Goal: Information Seeking & Learning: Learn about a topic

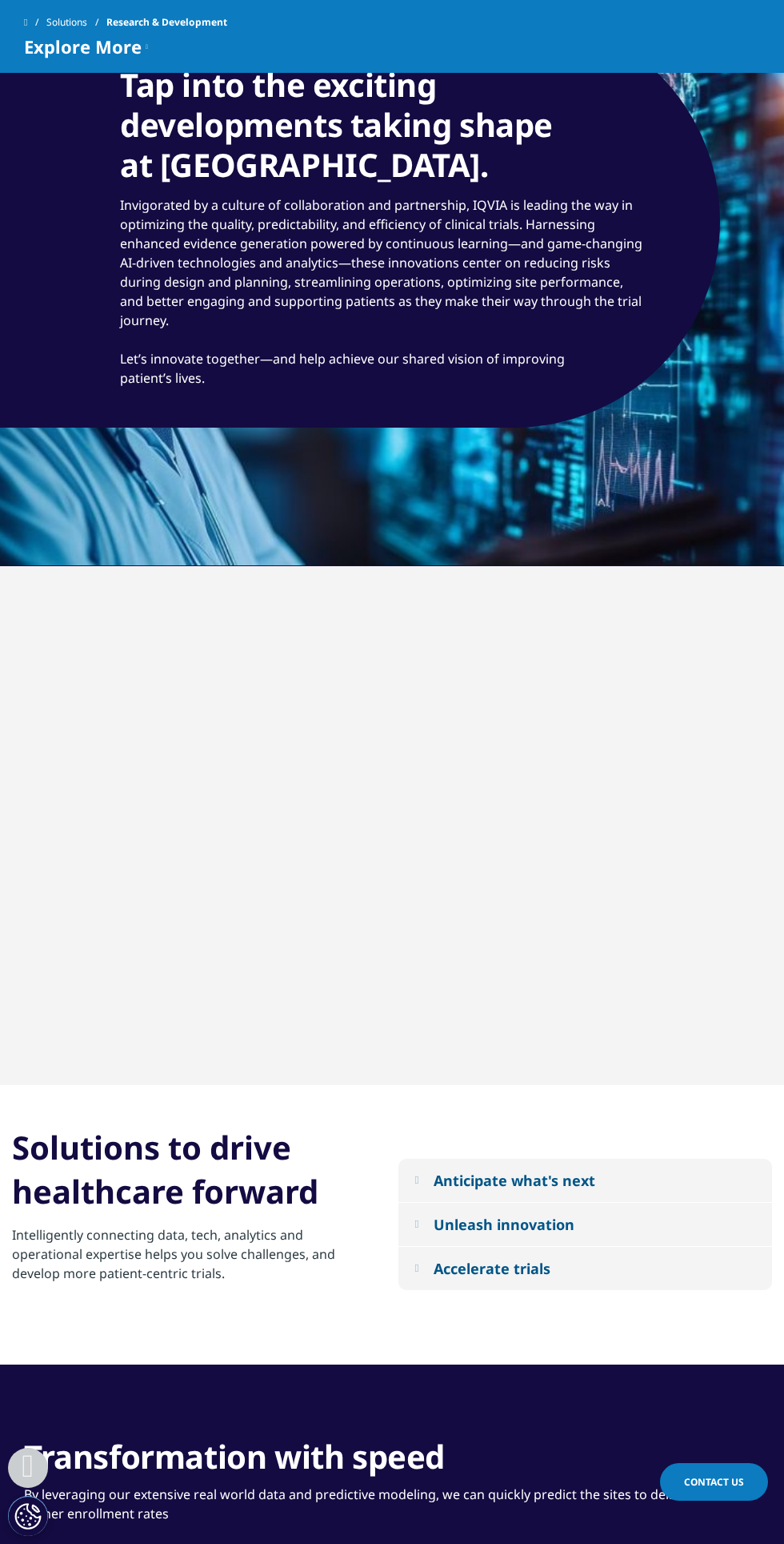
scroll to position [1521, 0]
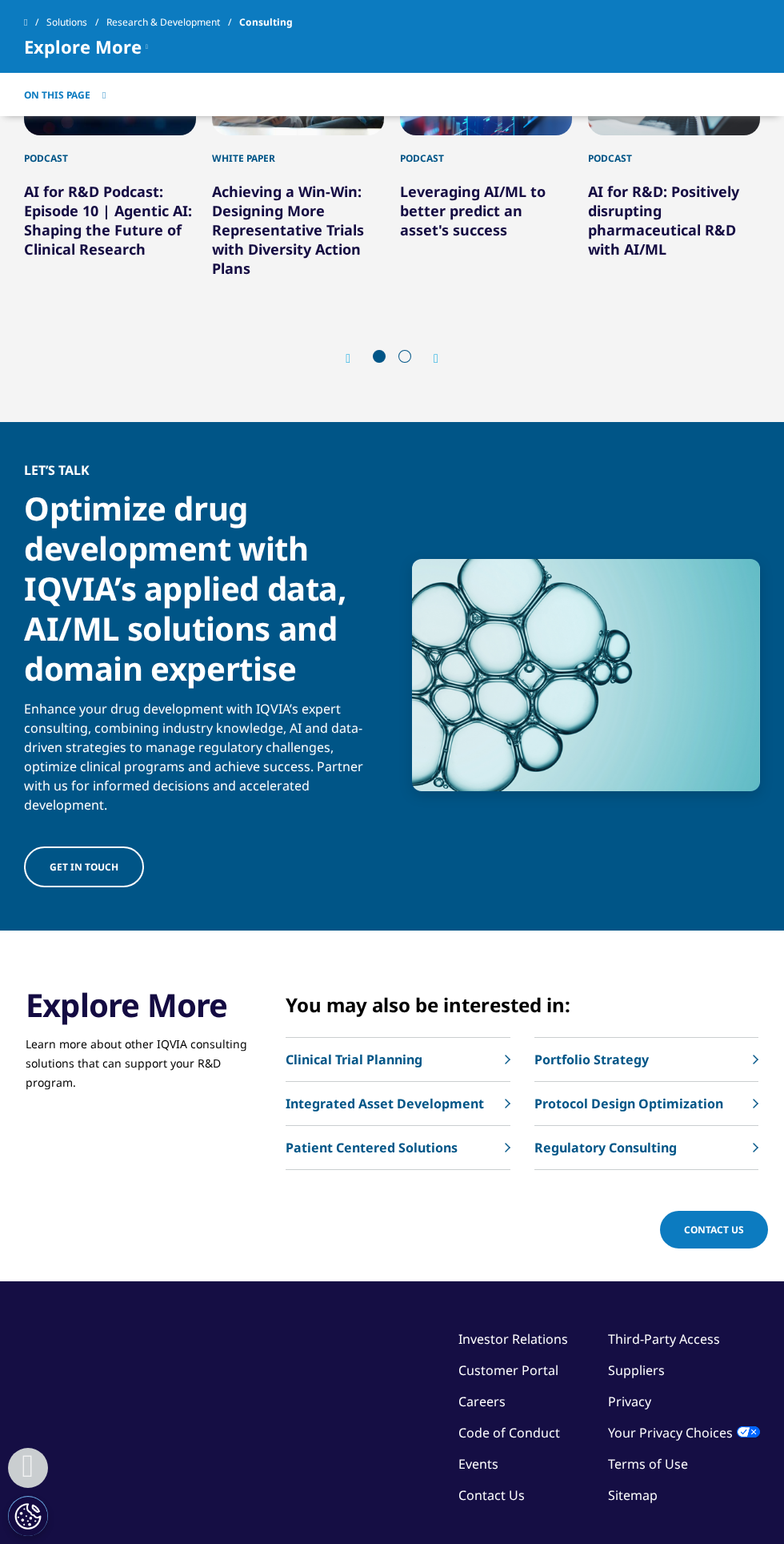
scroll to position [2856, 0]
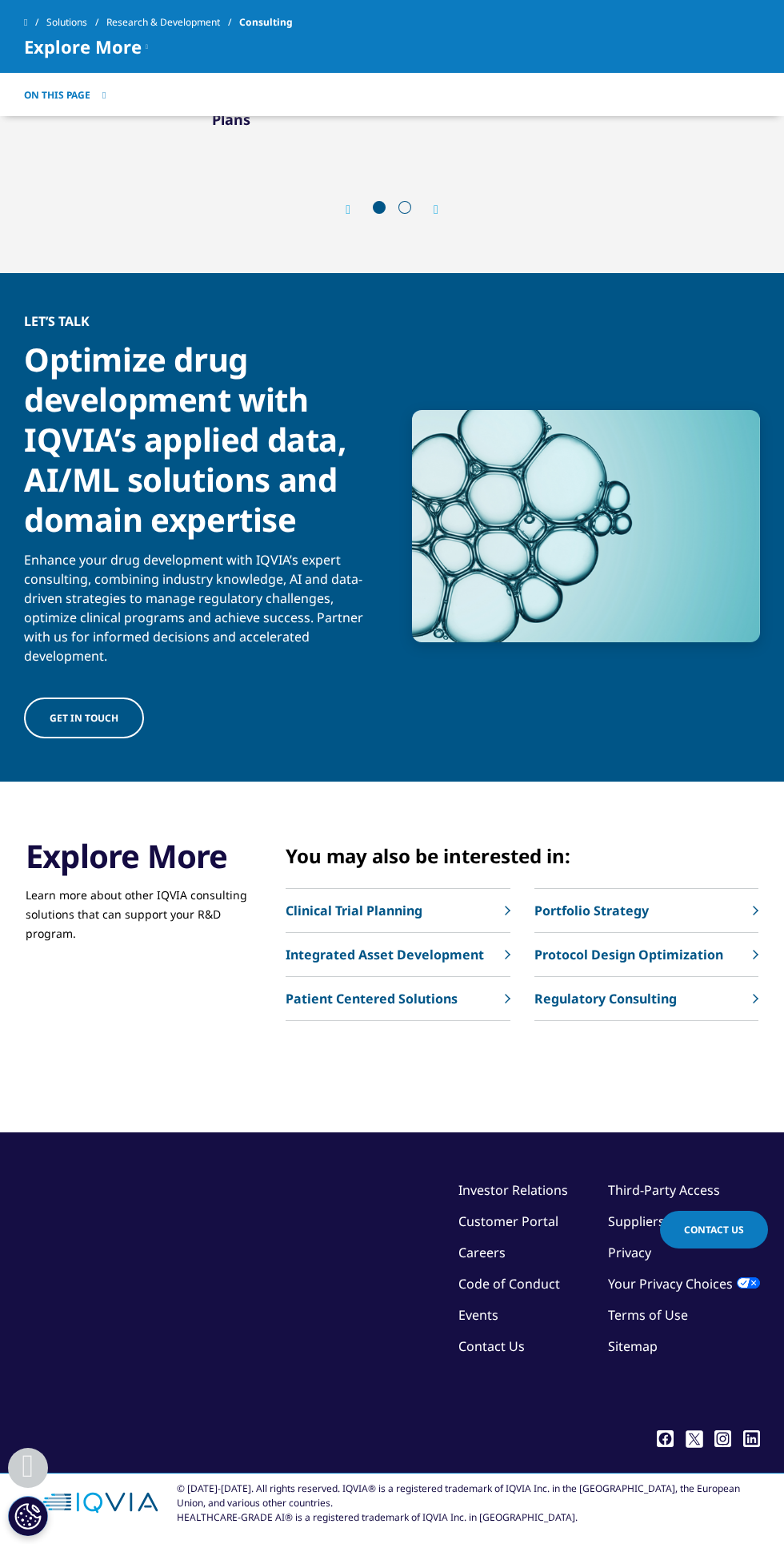
click at [602, 964] on p "Protocol Design Optimization" at bounding box center [629, 954] width 189 height 19
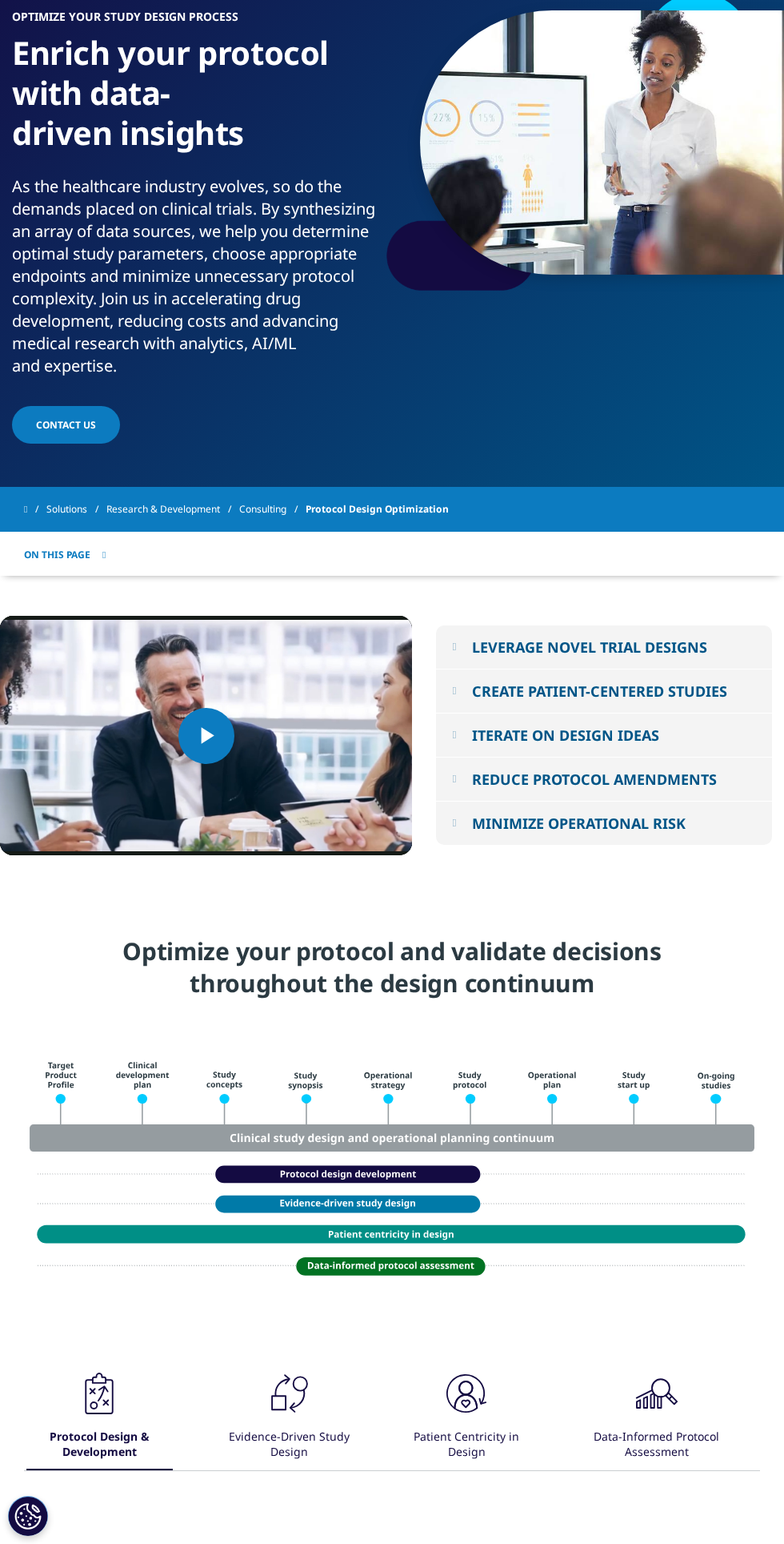
scroll to position [142, 0]
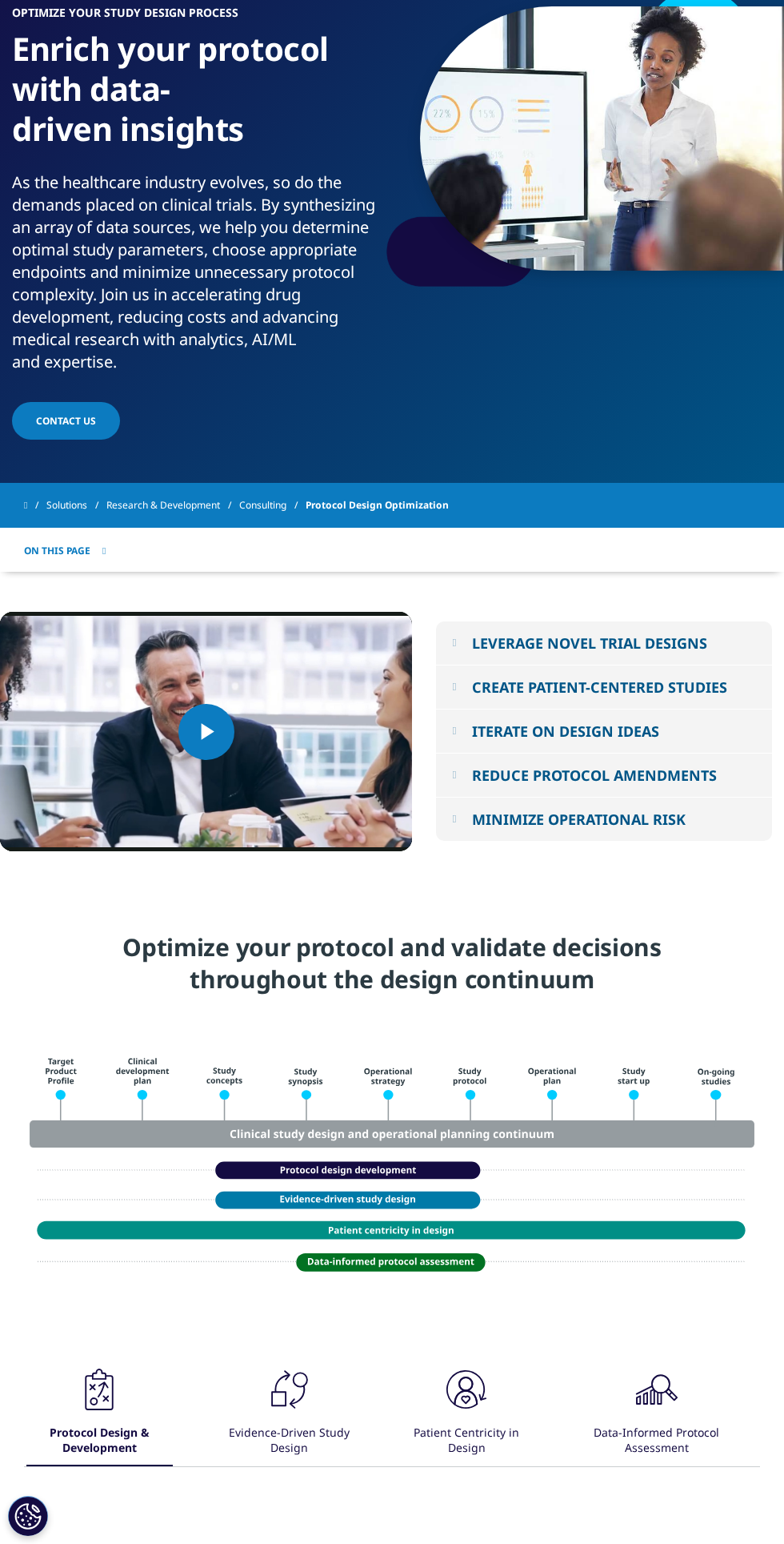
click at [457, 780] on em at bounding box center [454, 774] width 4 height 10
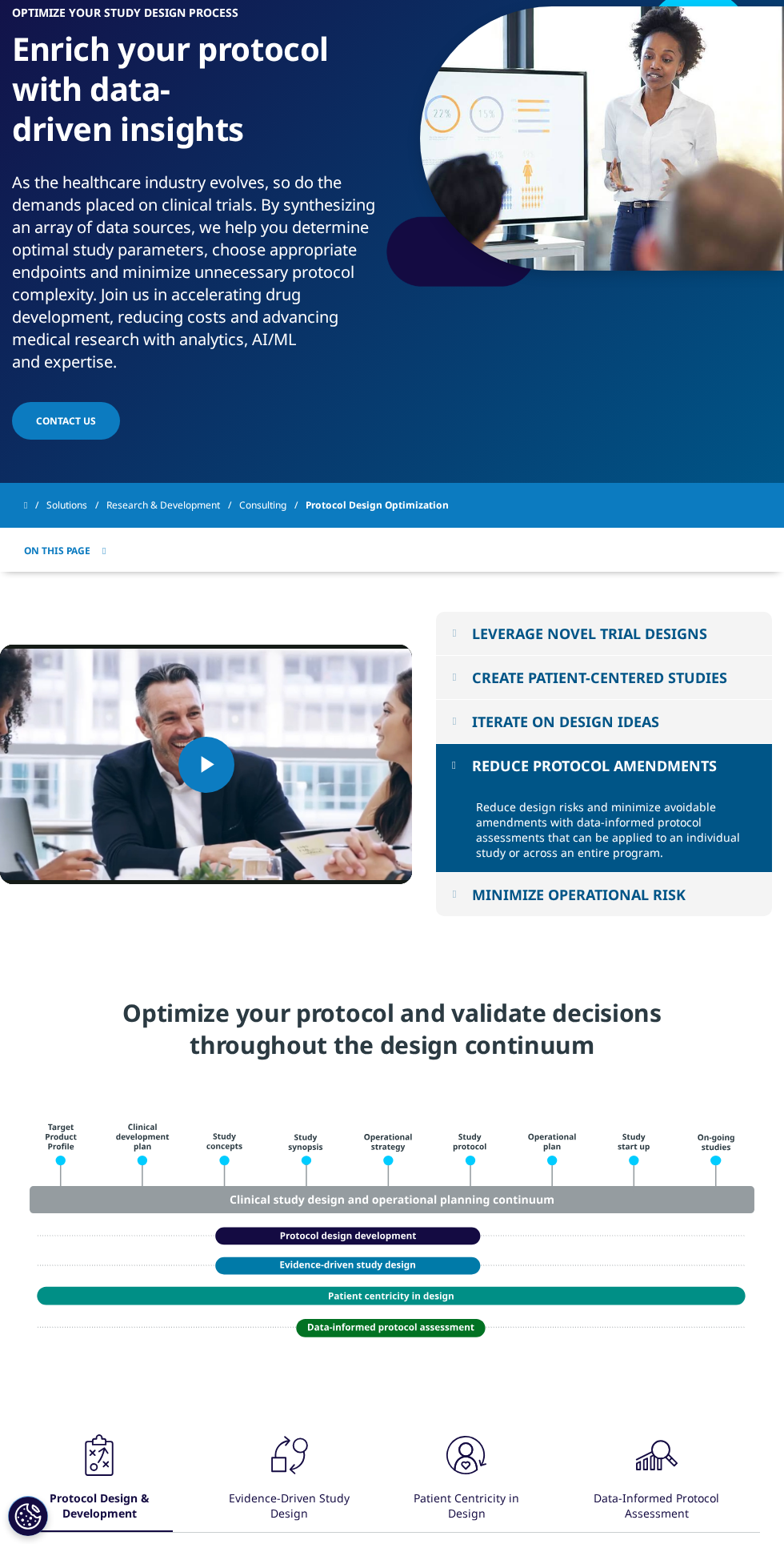
click at [514, 904] on div "MINIMIZE OPERATIONAL RISK" at bounding box center [579, 894] width 214 height 19
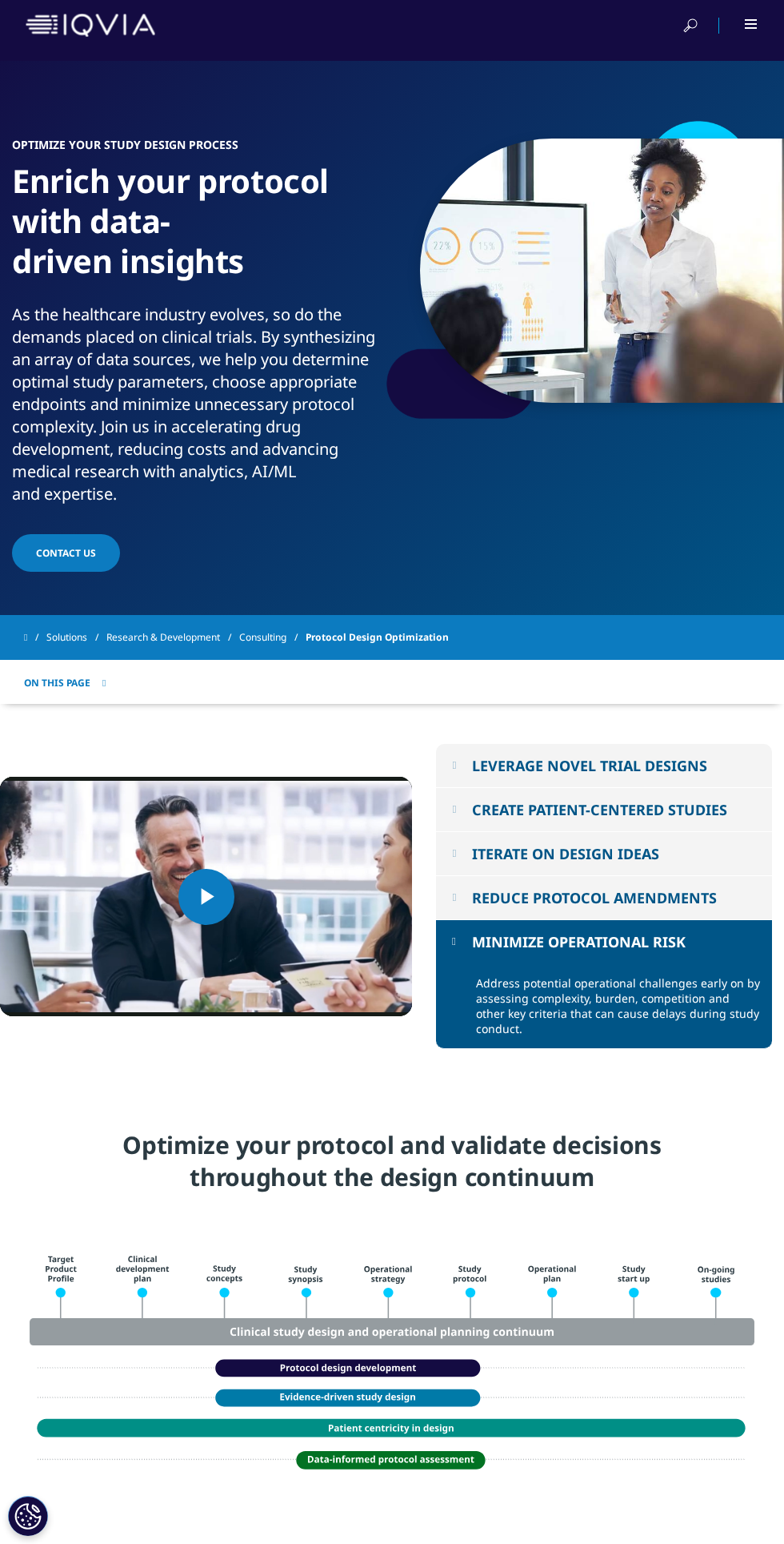
scroll to position [0, 0]
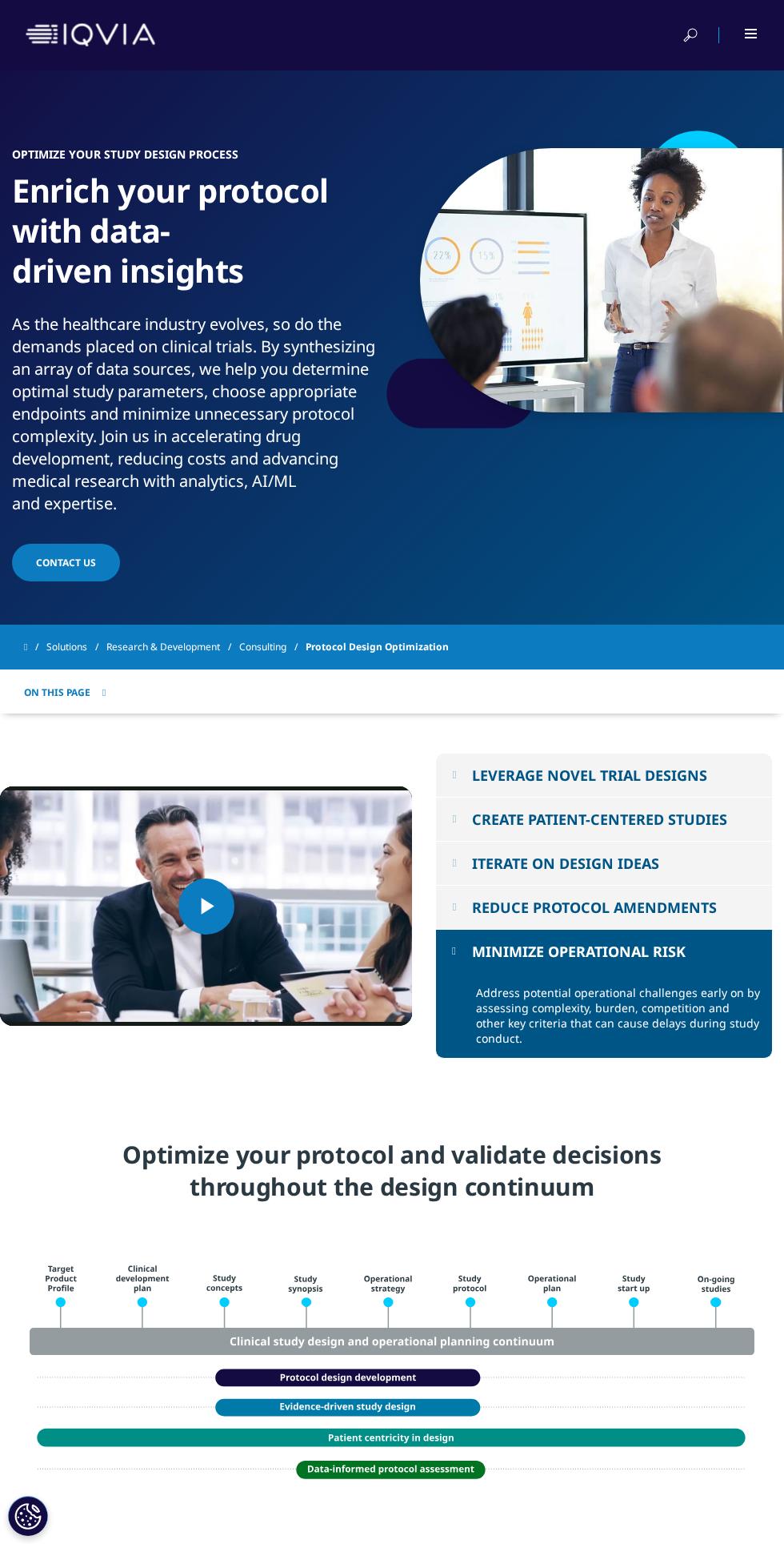
click at [738, 52] on div at bounding box center [392, 35] width 733 height 39
click at [735, 29] on div at bounding box center [741, 35] width 36 height 16
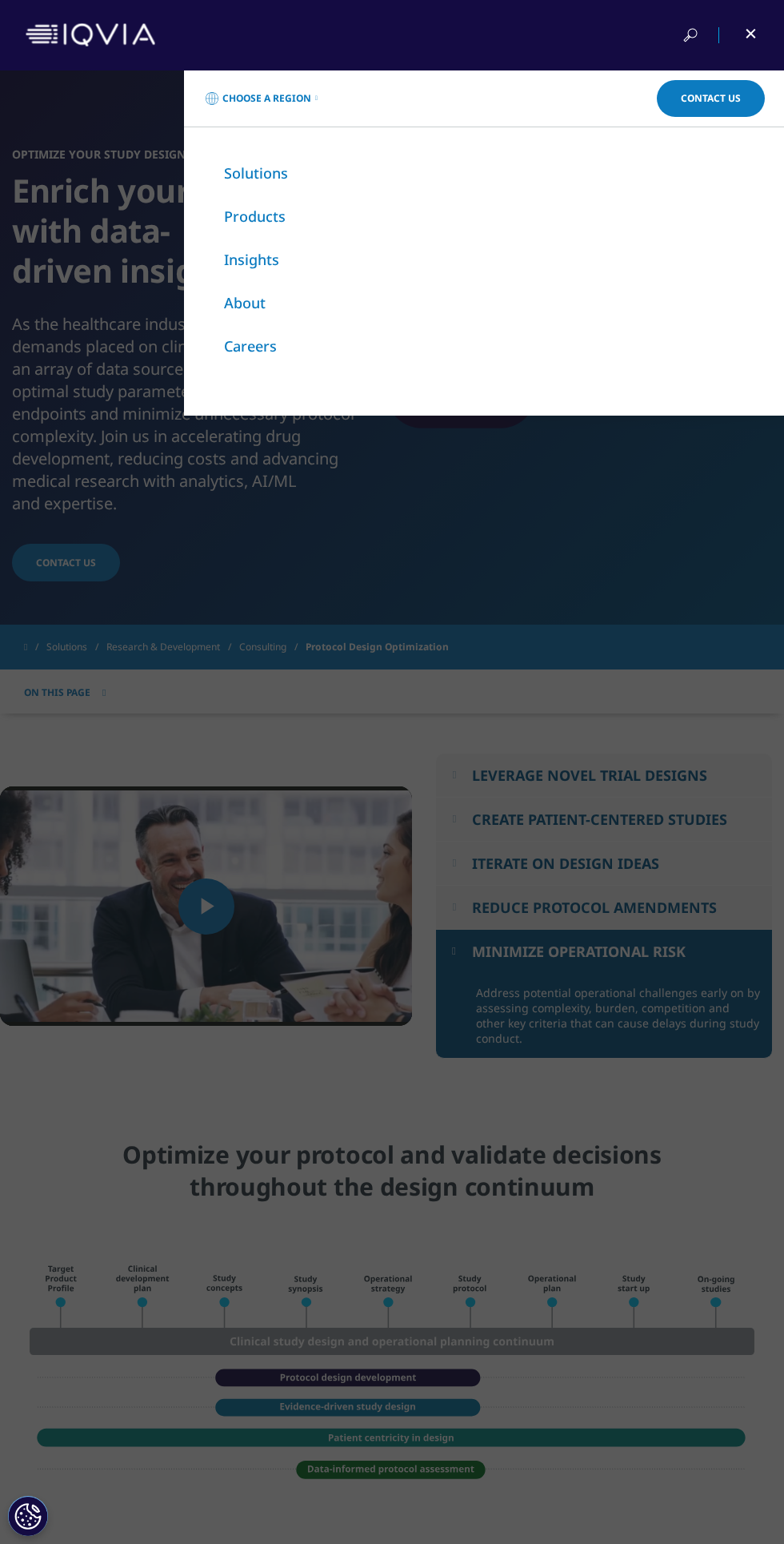
click at [237, 348] on link "Careers" at bounding box center [250, 345] width 53 height 19
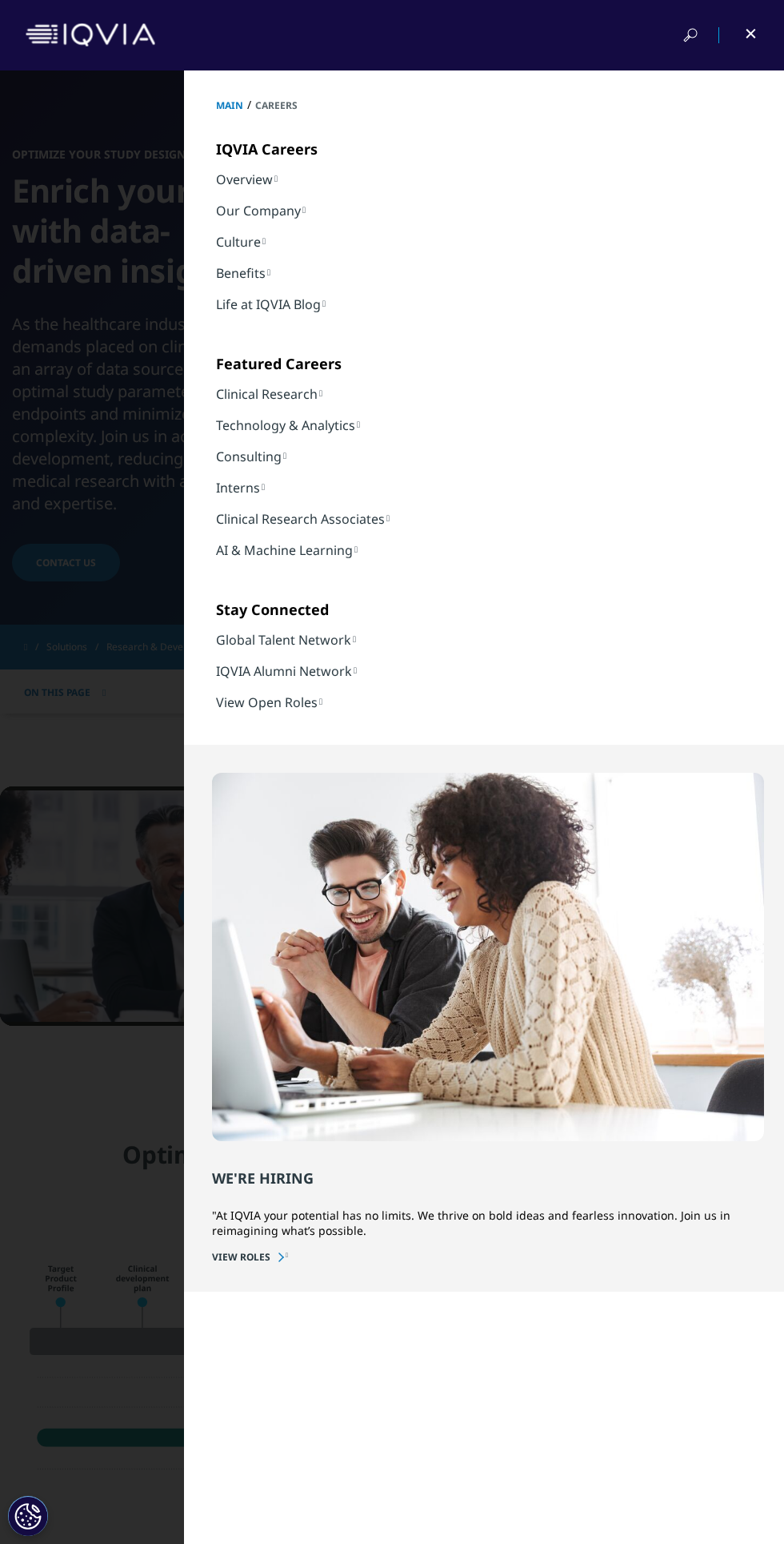
click at [287, 465] on link "Consulting" at bounding box center [251, 456] width 70 height 18
